Goal: Communication & Community: Answer question/provide support

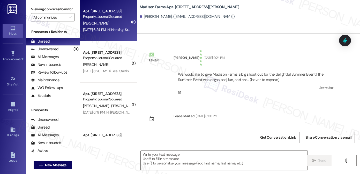
scroll to position [642, 0]
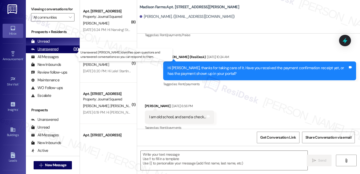
click at [65, 52] on div "Unanswered (3)" at bounding box center [53, 49] width 54 height 8
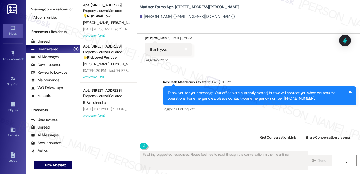
scroll to position [750, 0]
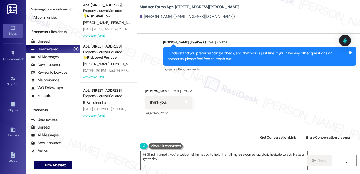
type textarea "Hi {{first_name}}, you're welcome! I'm happy to help. If anything else comes up…"
click at [160, 100] on div "Thank you." at bounding box center [157, 102] width 17 height 5
click at [198, 51] on div "I understand you prefer sending a check, and that works just fine. If you have …" at bounding box center [258, 56] width 180 height 11
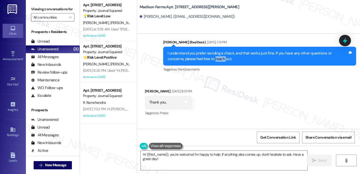
click at [198, 51] on div "I understand you prefer sending a check, and that works just fine. If you have …" at bounding box center [258, 56] width 180 height 11
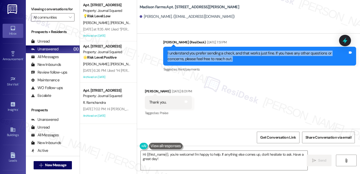
click at [198, 51] on div "I understand you prefer sending a check, and that works just fine. If you have …" at bounding box center [258, 56] width 180 height 11
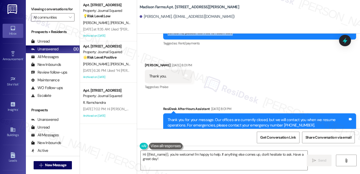
scroll to position [776, 0]
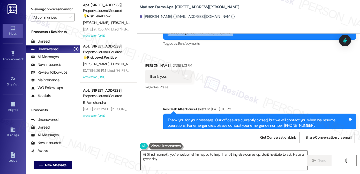
click at [213, 157] on textarea "Hi {{first_name}}, you're welcome! I'm happy to help. If anything else comes up…" at bounding box center [224, 160] width 167 height 19
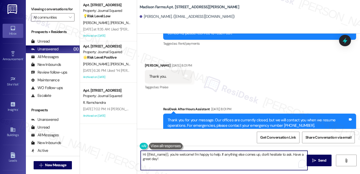
click at [211, 159] on textarea "Hi {{first_name}}, you're welcome! I'm happy to help. If anything else comes up…" at bounding box center [224, 160] width 167 height 19
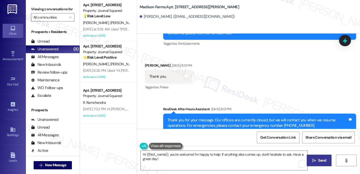
click at [320, 160] on span "Send" at bounding box center [322, 160] width 8 height 5
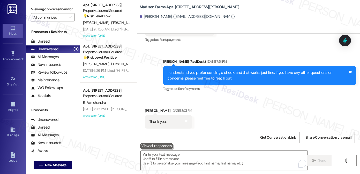
scroll to position [730, 0]
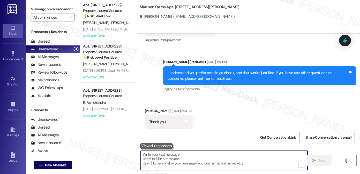
click at [165, 157] on textarea "To enrich screen reader interactions, please activate Accessibility in Grammarl…" at bounding box center [224, 160] width 167 height 19
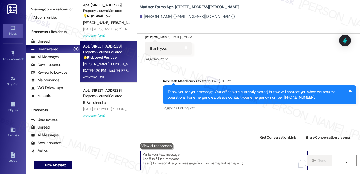
scroll to position [760, 0]
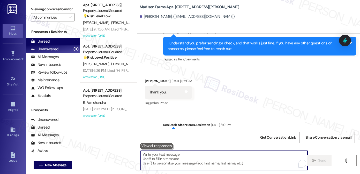
click at [51, 45] on div "Unread (0)" at bounding box center [53, 42] width 54 height 8
